Goal: Transaction & Acquisition: Register for event/course

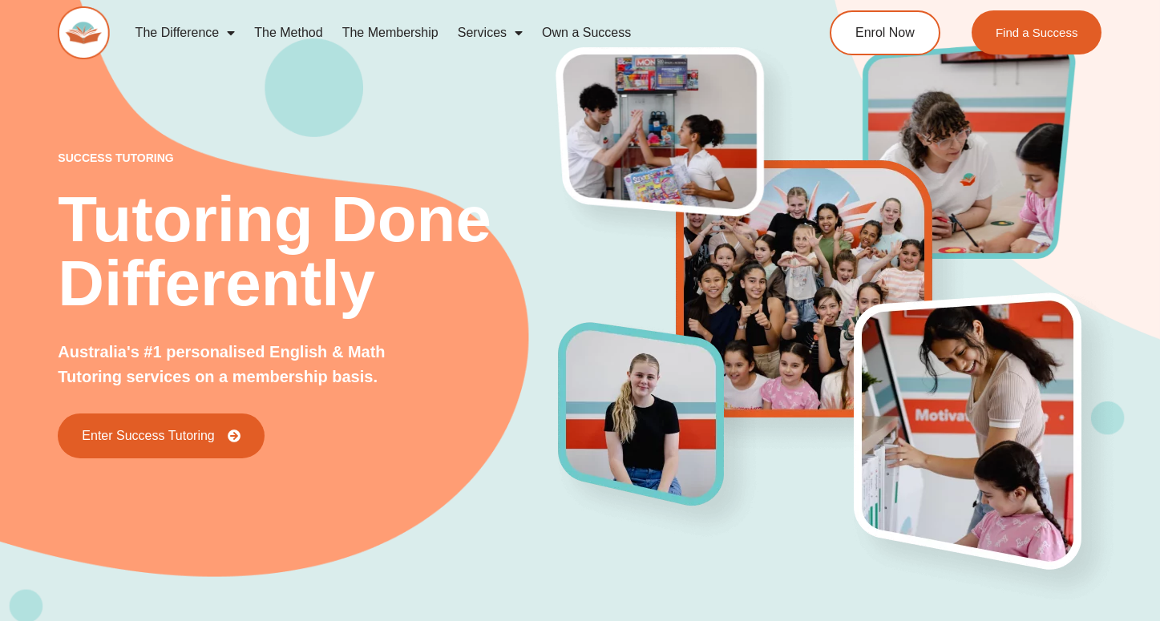
click at [87, 22] on img at bounding box center [83, 32] width 51 height 53
click at [897, 26] on span "Enrol Now" at bounding box center [885, 33] width 63 height 14
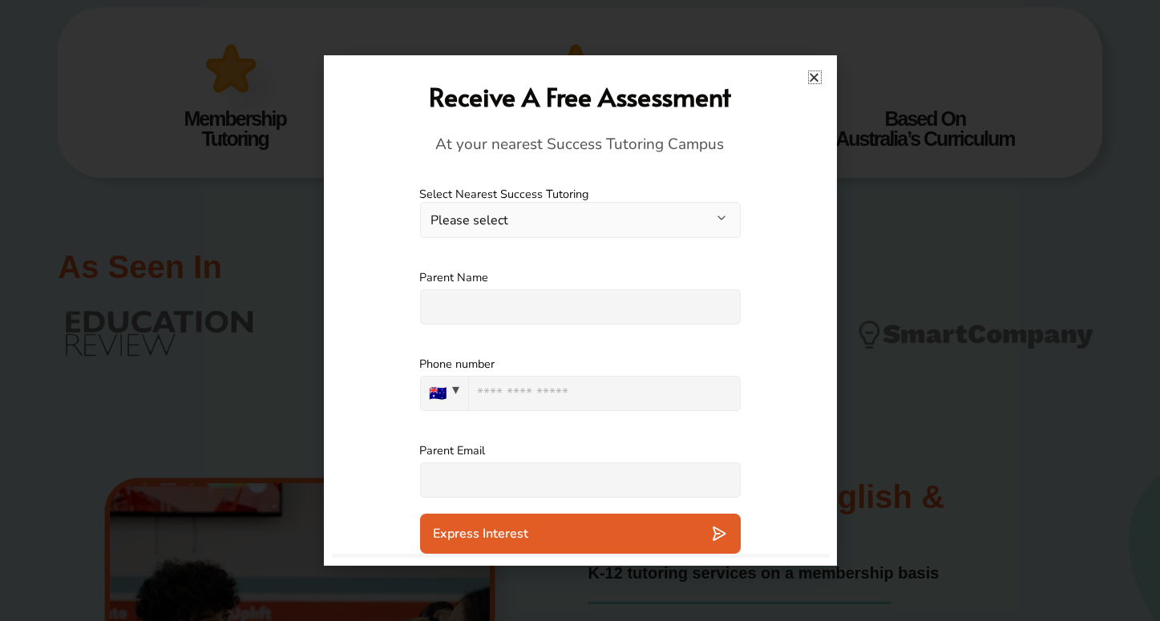
scroll to position [702, 0]
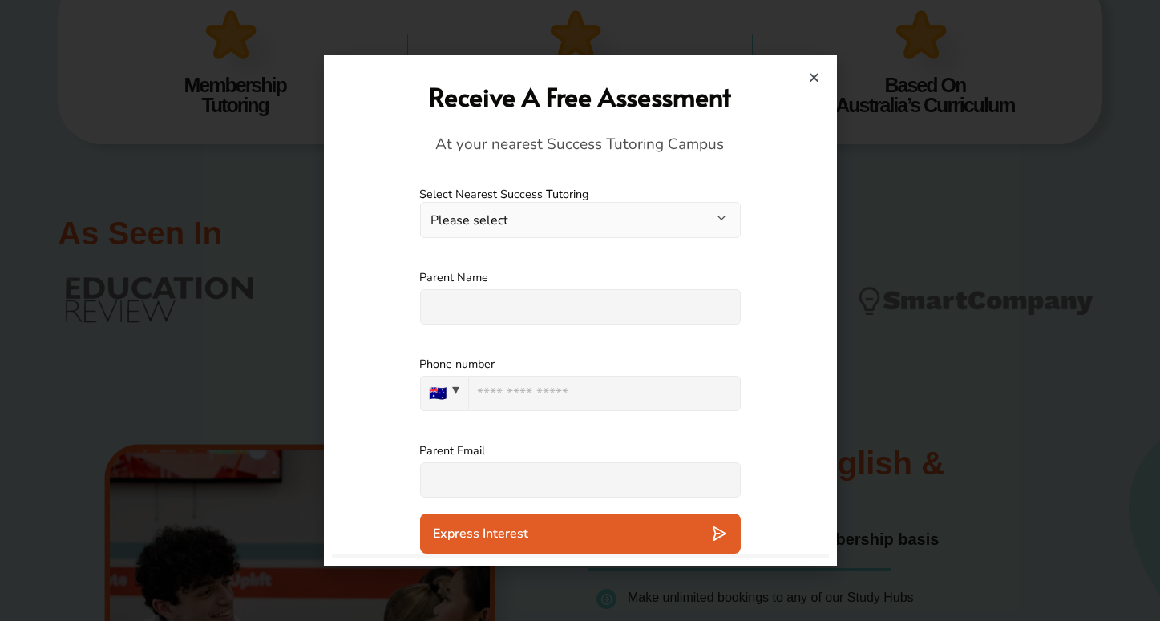
click at [816, 71] on icon "Close" at bounding box center [815, 77] width 12 height 12
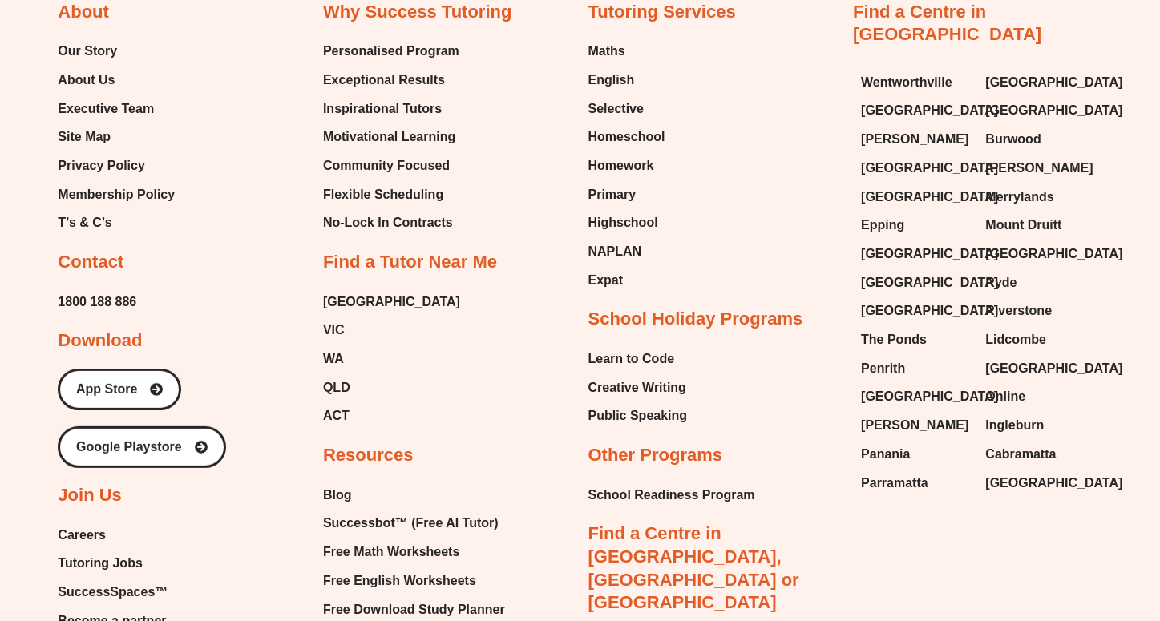
scroll to position [6539, 0]
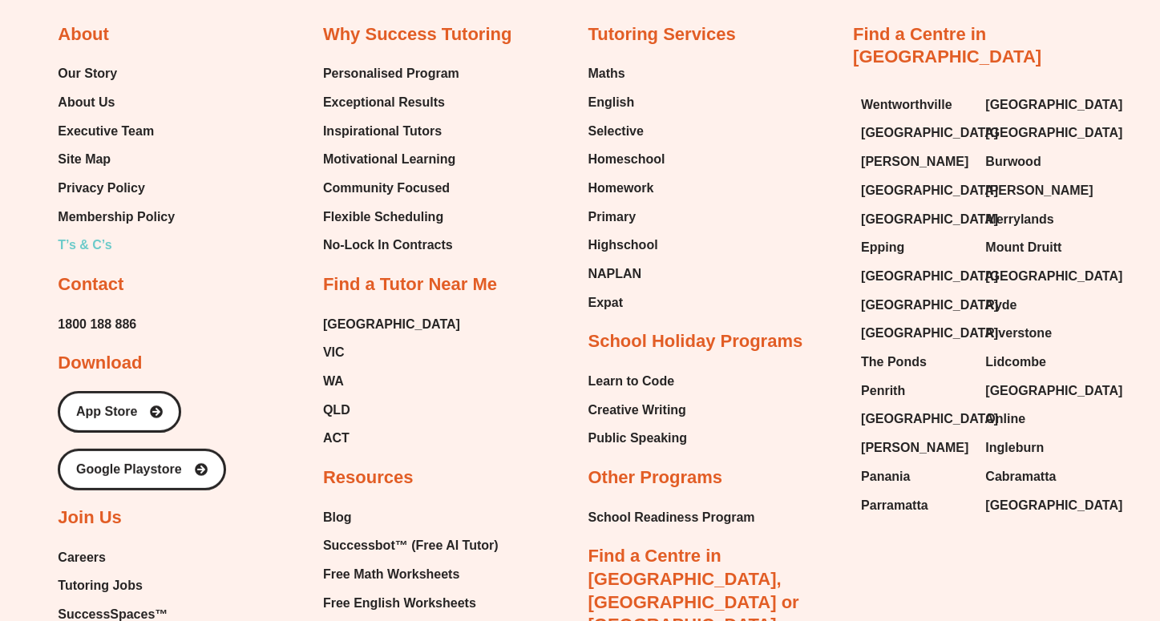
click at [71, 233] on span "T’s & C’s" at bounding box center [85, 245] width 54 height 24
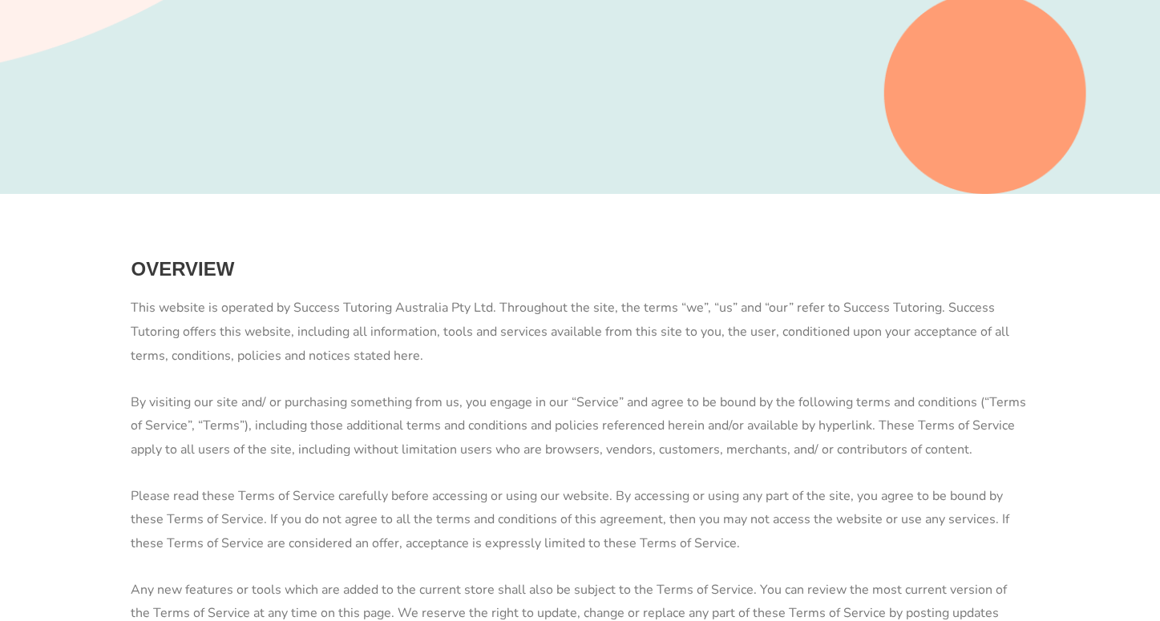
scroll to position [200, 0]
